Goal: Information Seeking & Learning: Learn about a topic

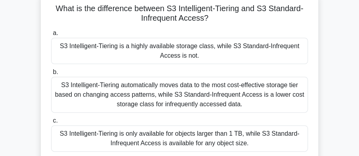
scroll to position [68, 0]
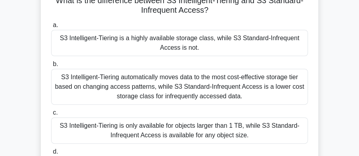
drag, startPoint x: 151, startPoint y: 81, endPoint x: 145, endPoint y: 83, distance: 5.8
click at [150, 81] on div "S3 Intelligent-Tiering automatically moves data to the most cost-effective stor…" at bounding box center [179, 87] width 257 height 36
click at [134, 78] on div "S3 Intelligent-Tiering automatically moves data to the most cost-effective stor…" at bounding box center [179, 87] width 257 height 36
click at [51, 67] on input "b. S3 Intelligent-Tiering automatically moves data to the most cost-effective s…" at bounding box center [51, 63] width 0 height 5
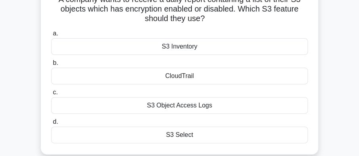
scroll to position [90, 0]
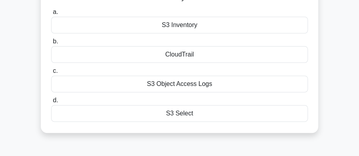
click at [171, 80] on div "S3 Object Access Logs" at bounding box center [179, 83] width 257 height 17
click at [51, 73] on input "c. S3 Object Access Logs" at bounding box center [51, 70] width 0 height 5
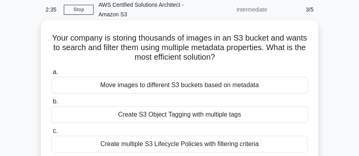
scroll to position [23, 0]
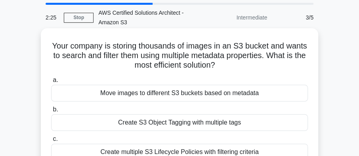
click at [182, 93] on div "Move images to different S3 buckets based on metadata" at bounding box center [179, 93] width 257 height 17
click at [51, 83] on input "a. Move images to different S3 buckets based on metadata" at bounding box center [51, 79] width 0 height 5
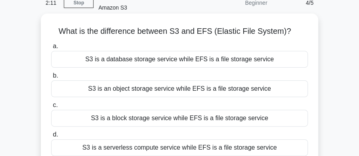
scroll to position [45, 0]
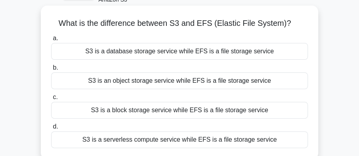
click at [218, 81] on div "S3 is an object storage service while EFS is a file storage service" at bounding box center [179, 80] width 257 height 17
click at [188, 79] on div "S3 is an object storage service while EFS is a file storage service" at bounding box center [179, 80] width 257 height 17
click at [51, 70] on input "b. S3 is an object storage service while EFS is a file storage service" at bounding box center [51, 67] width 0 height 5
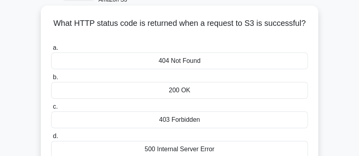
click at [184, 89] on div "200 OK" at bounding box center [179, 90] width 257 height 17
click at [51, 80] on input "b. 200 OK" at bounding box center [51, 77] width 0 height 5
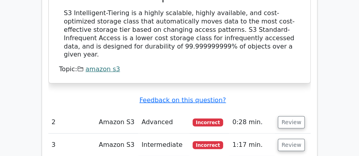
scroll to position [884, 0]
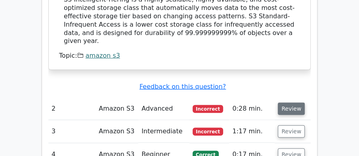
click at [286, 102] on button "Review" at bounding box center [291, 108] width 27 height 12
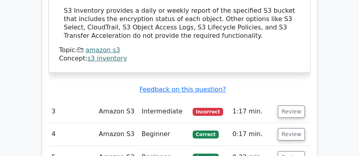
scroll to position [1179, 0]
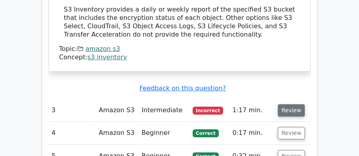
click at [292, 104] on button "Review" at bounding box center [291, 110] width 27 height 12
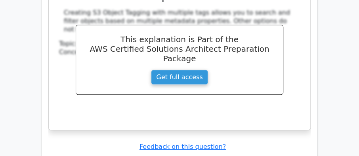
scroll to position [1496, 0]
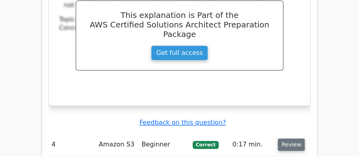
click at [289, 138] on button "Review" at bounding box center [291, 144] width 27 height 12
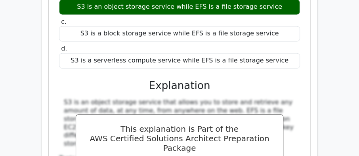
scroll to position [1791, 0]
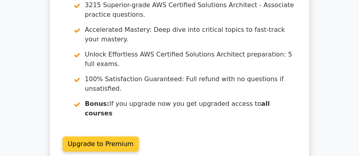
scroll to position [2335, 0]
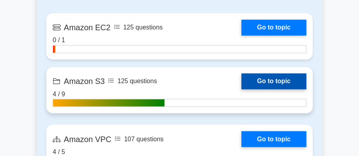
scroll to position [544, 0]
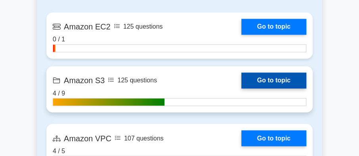
click at [274, 75] on link "Go to topic" at bounding box center [274, 80] width 65 height 16
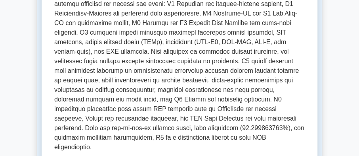
scroll to position [249, 0]
